Goal: Task Accomplishment & Management: Use online tool/utility

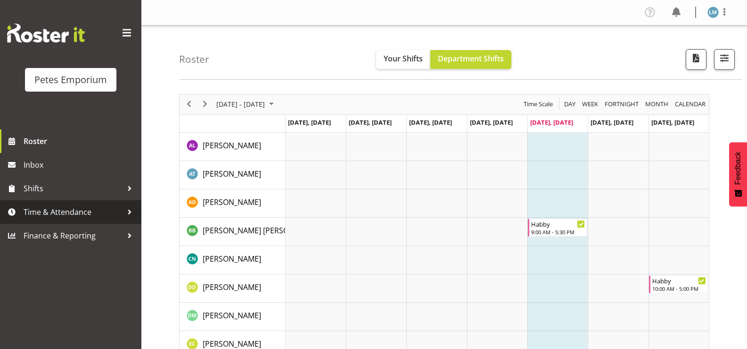
click at [96, 214] on span "Time & Attendance" at bounding box center [73, 212] width 99 height 14
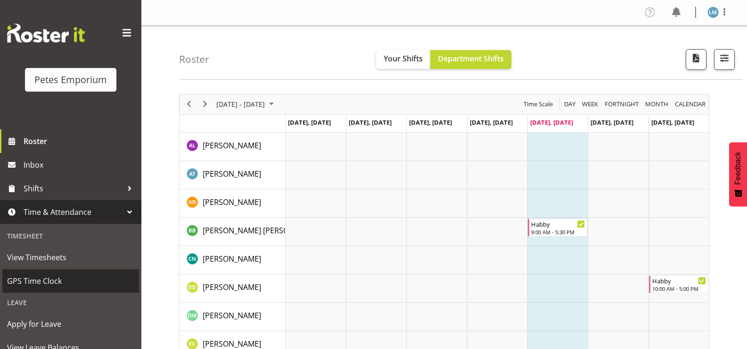
click at [60, 282] on span "GPS Time Clock" at bounding box center [70, 281] width 127 height 14
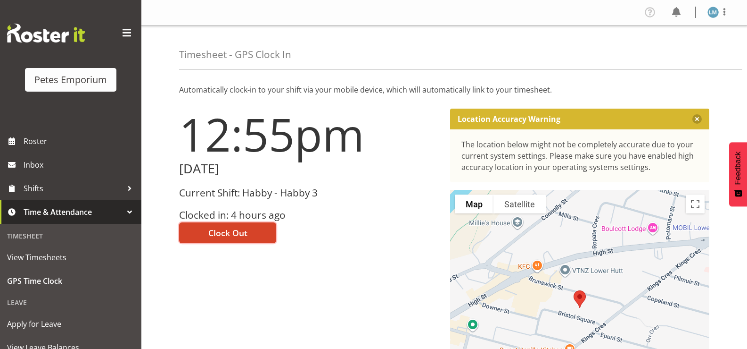
click at [243, 230] on span "Clock Out" at bounding box center [227, 232] width 39 height 12
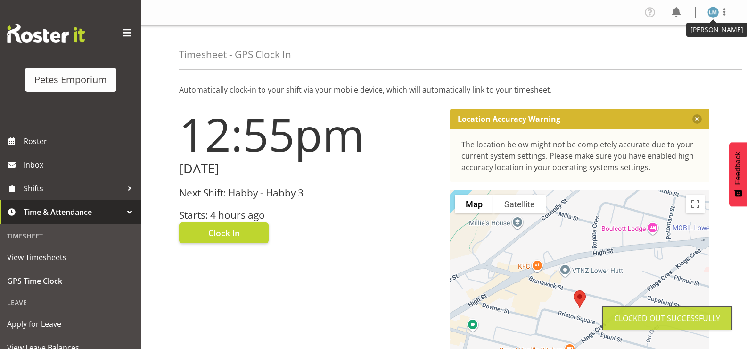
click at [718, 12] on img at bounding box center [713, 12] width 11 height 11
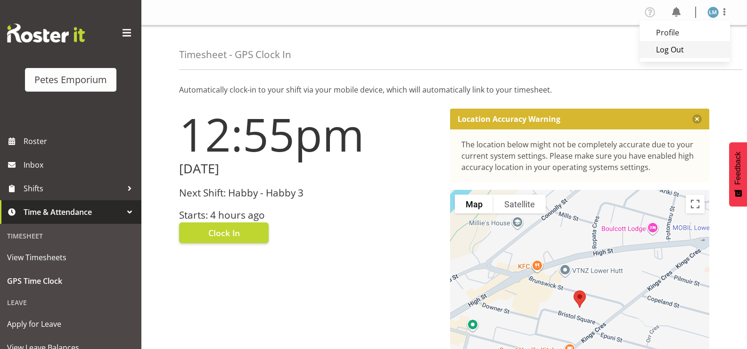
click at [673, 49] on link "Log Out" at bounding box center [685, 49] width 91 height 17
